Goal: Information Seeking & Learning: Learn about a topic

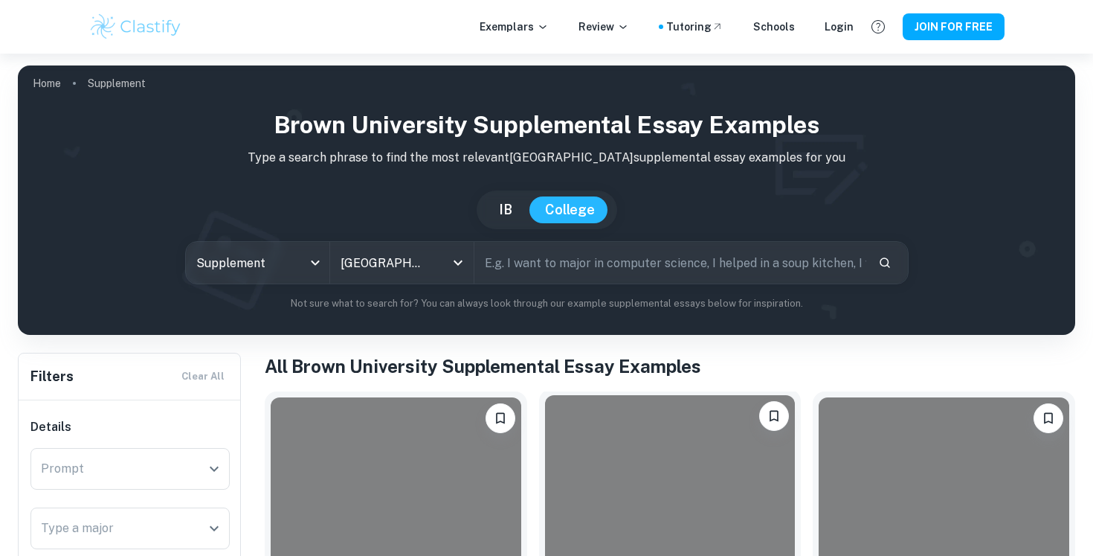
scroll to position [206, 0]
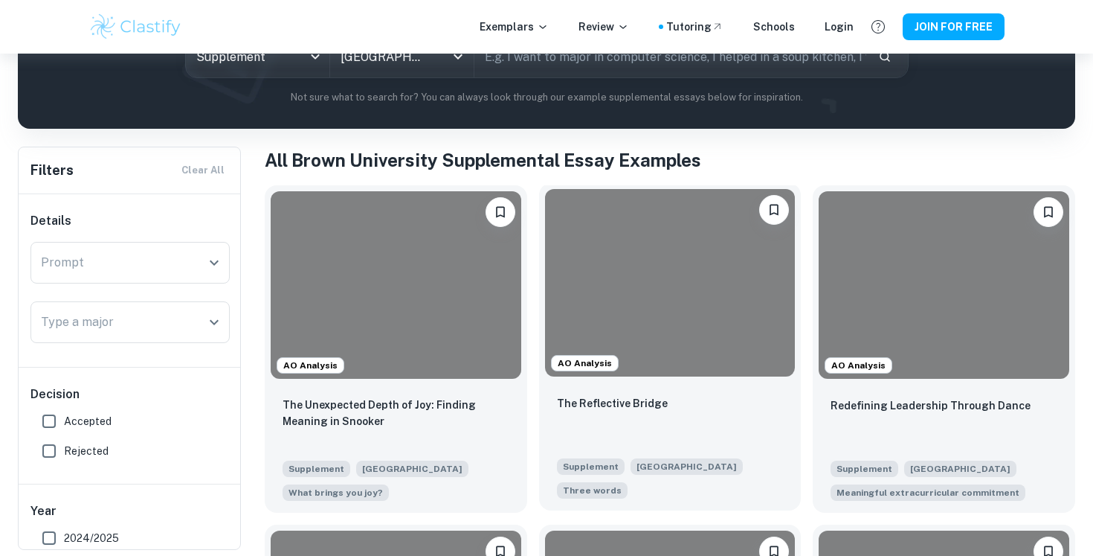
click at [726, 239] on div at bounding box center [670, 282] width 251 height 187
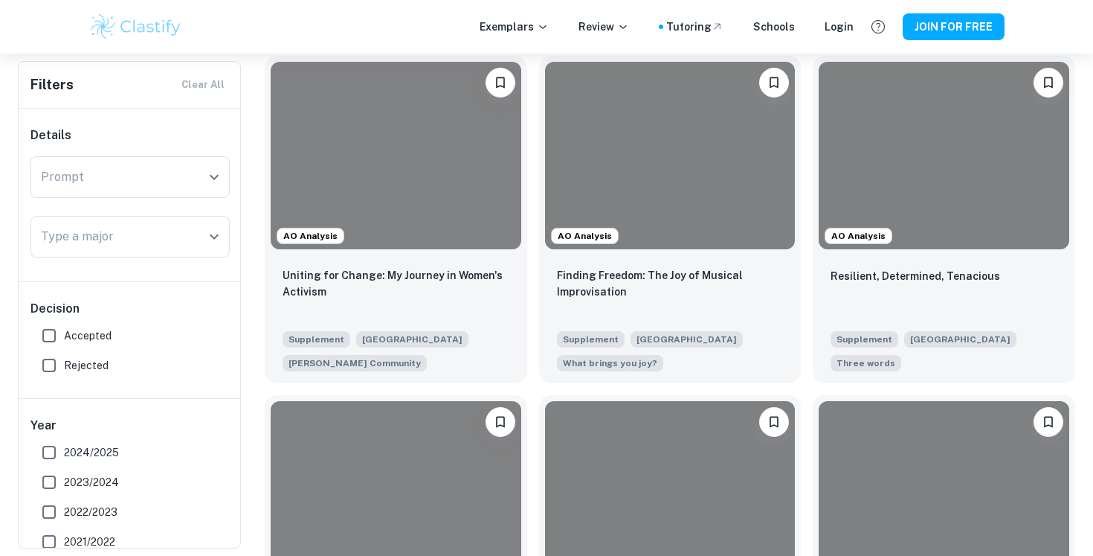
scroll to position [1014, 0]
click at [941, 284] on div "Resilient, Determined, Tenacious" at bounding box center [944, 291] width 227 height 51
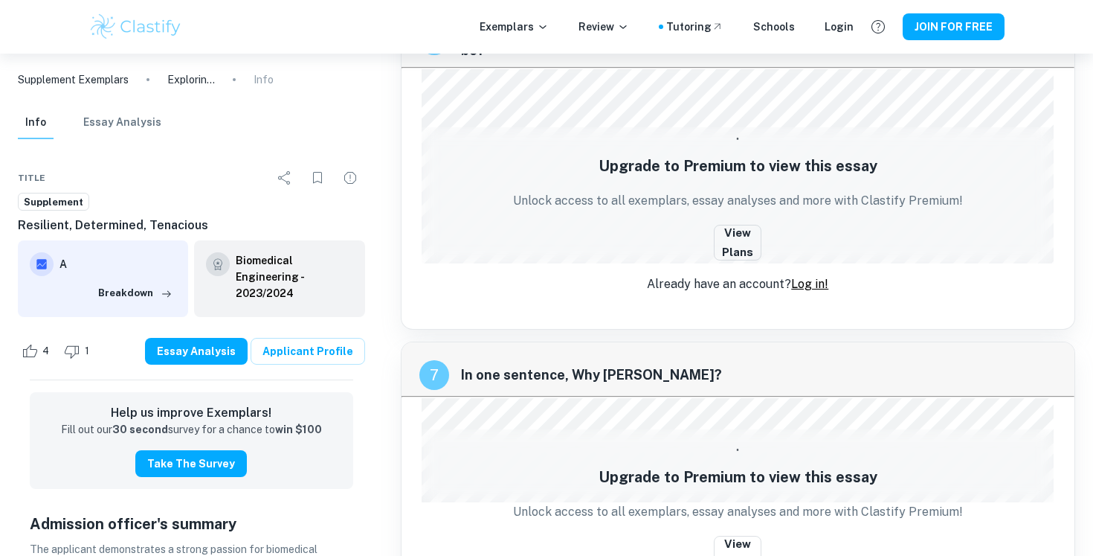
scroll to position [2770, 0]
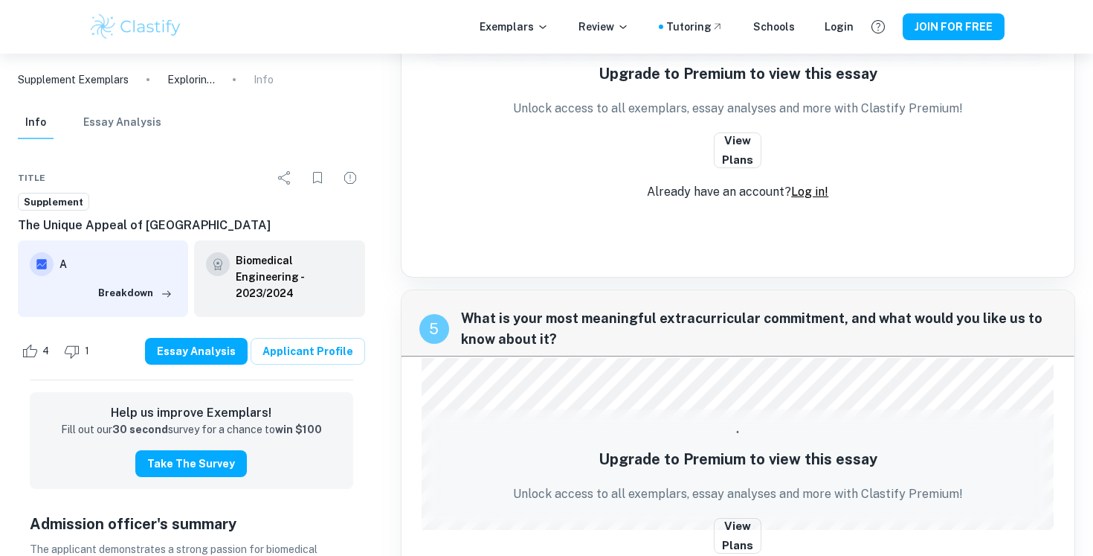
scroll to position [1963, 0]
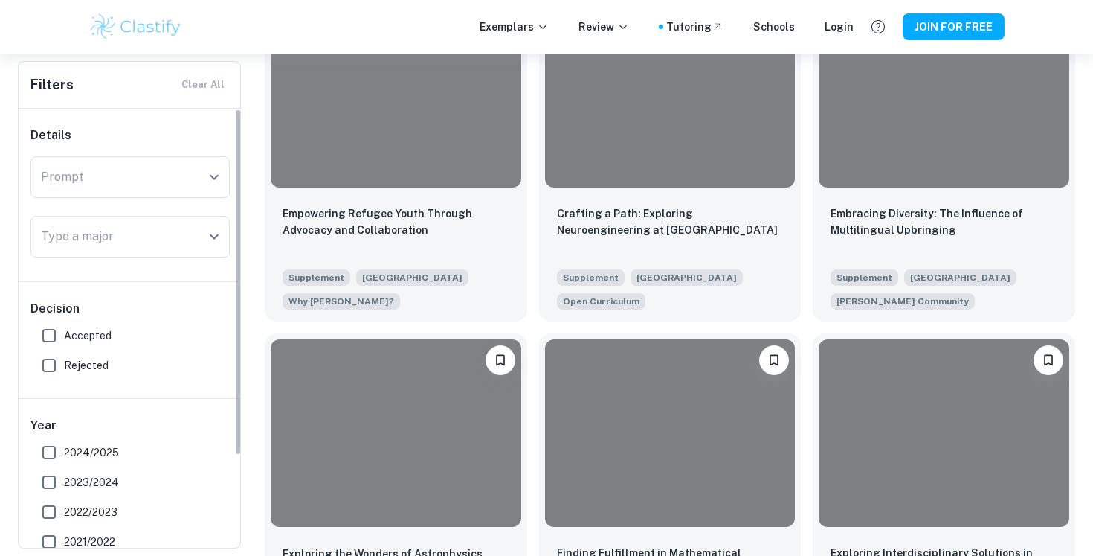
click at [111, 336] on label "Accepted" at bounding box center [126, 336] width 184 height 30
click at [64, 336] on input "Accepted" at bounding box center [49, 336] width 30 height 30
checkbox input "true"
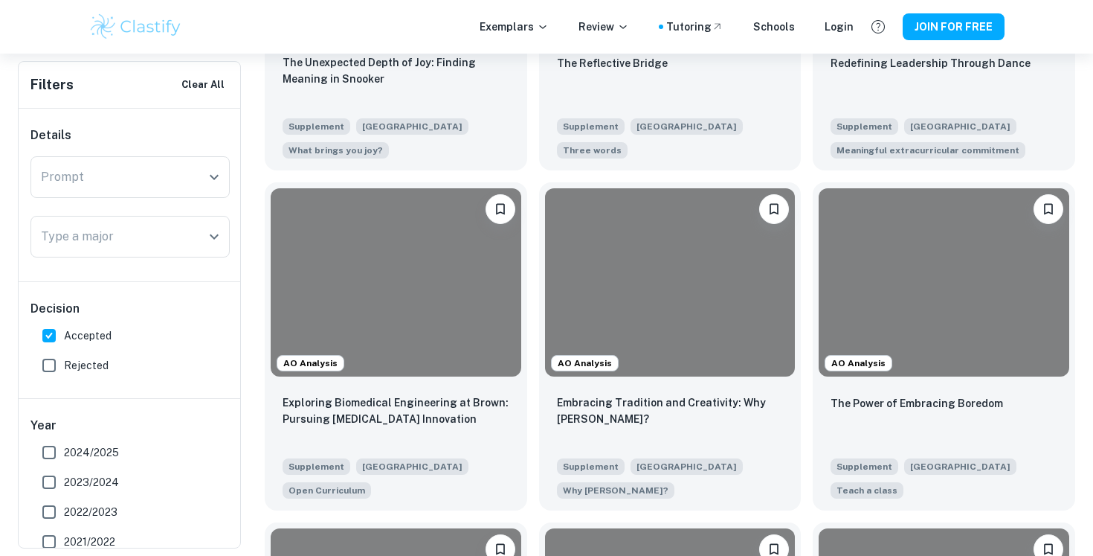
scroll to position [587, 0]
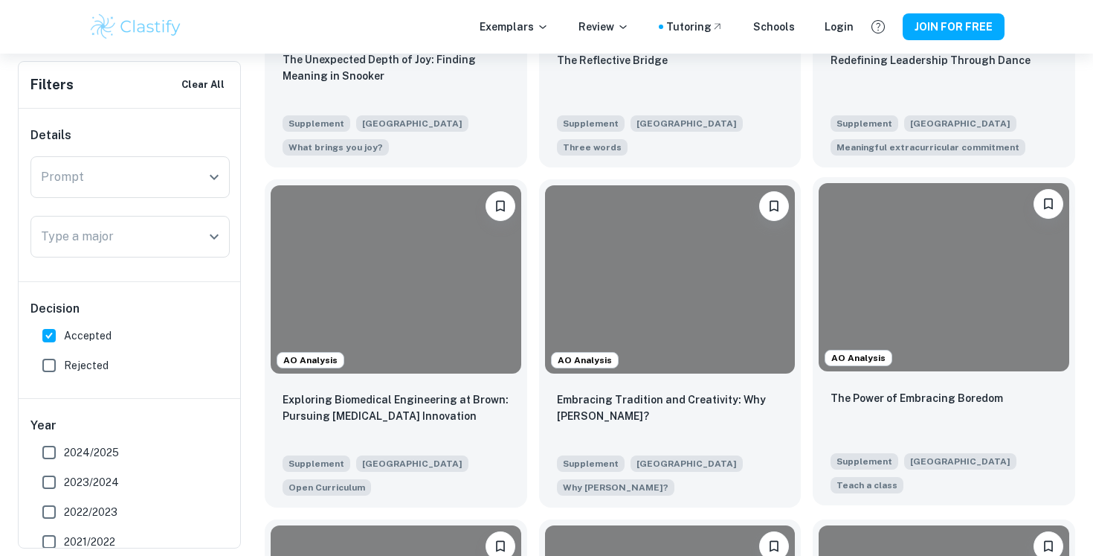
click at [973, 338] on div at bounding box center [944, 276] width 251 height 187
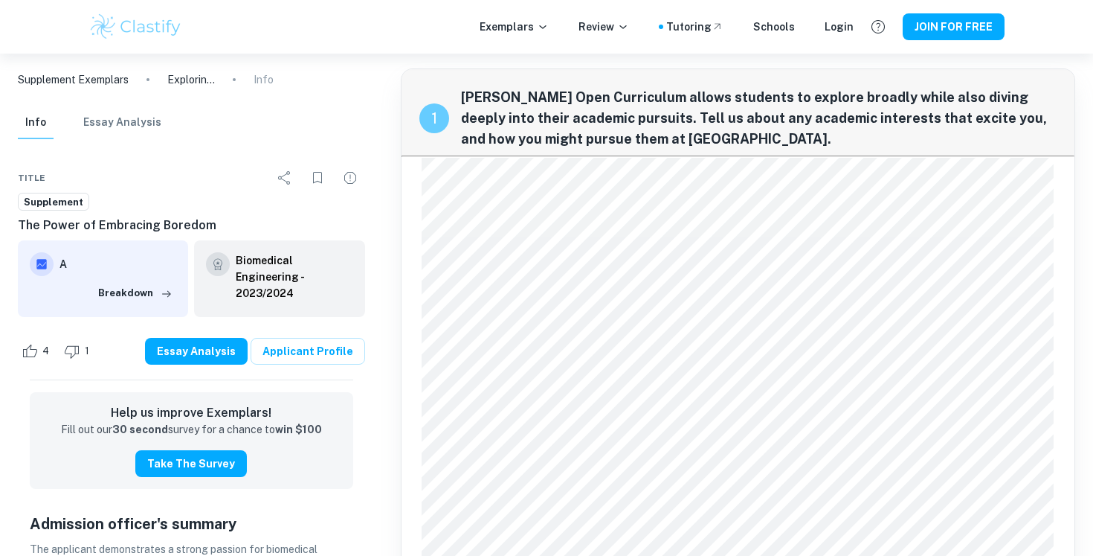
scroll to position [27, 0]
